Goal: Find contact information: Find contact information

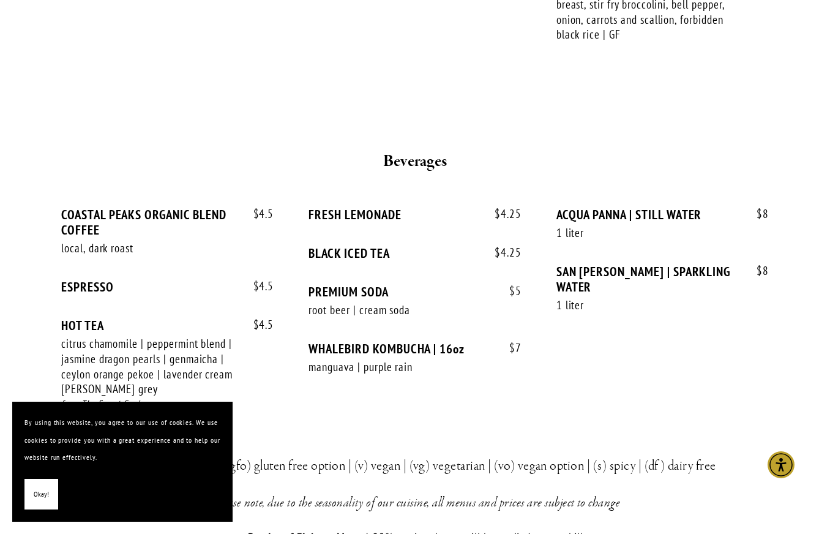
scroll to position [3161, 0]
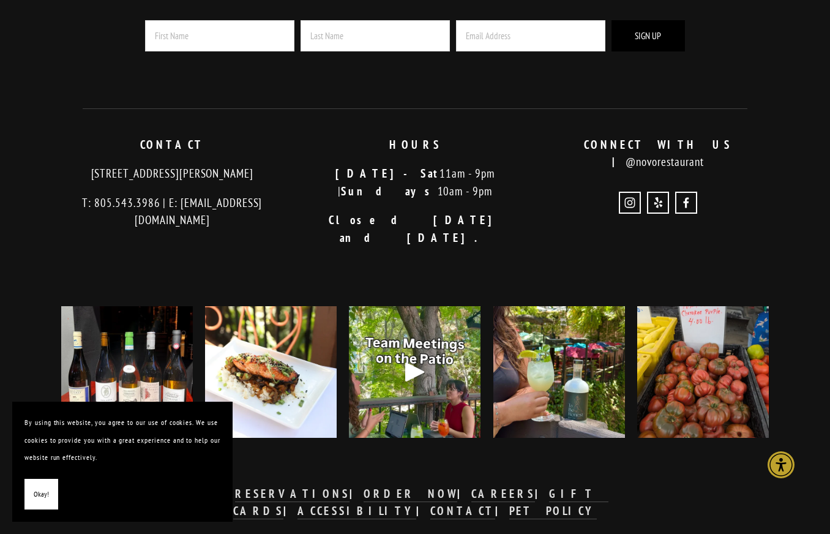
click at [170, 165] on p "[STREET_ADDRESS][PERSON_NAME]" at bounding box center [172, 174] width 222 height 18
copy p "[STREET_ADDRESS][PERSON_NAME]"
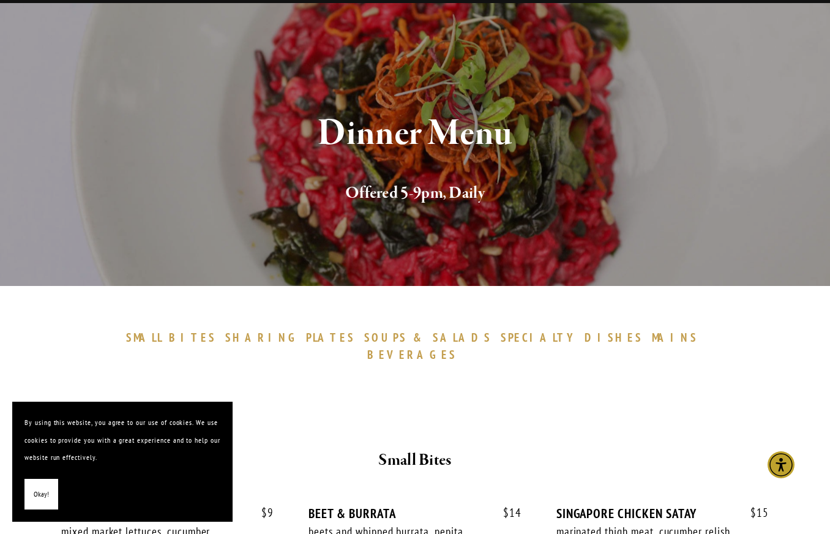
scroll to position [71, 0]
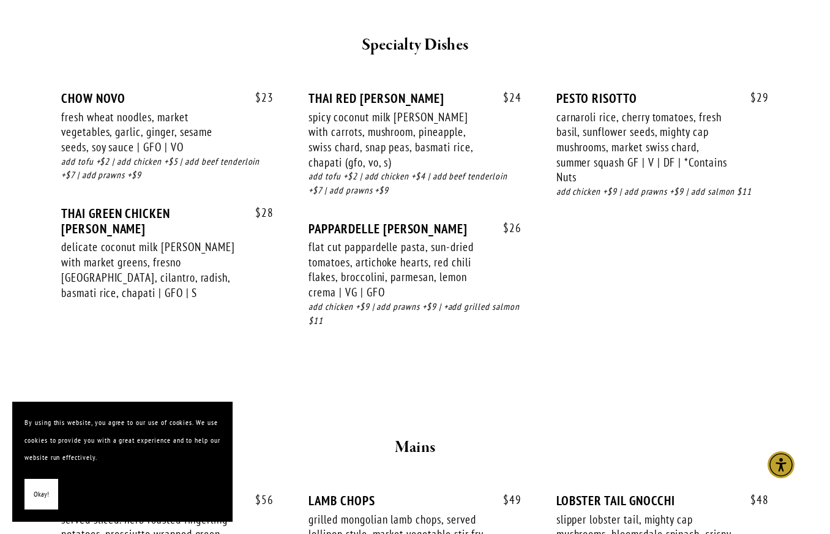
scroll to position [1563, 0]
